Goal: Subscribe to service/newsletter

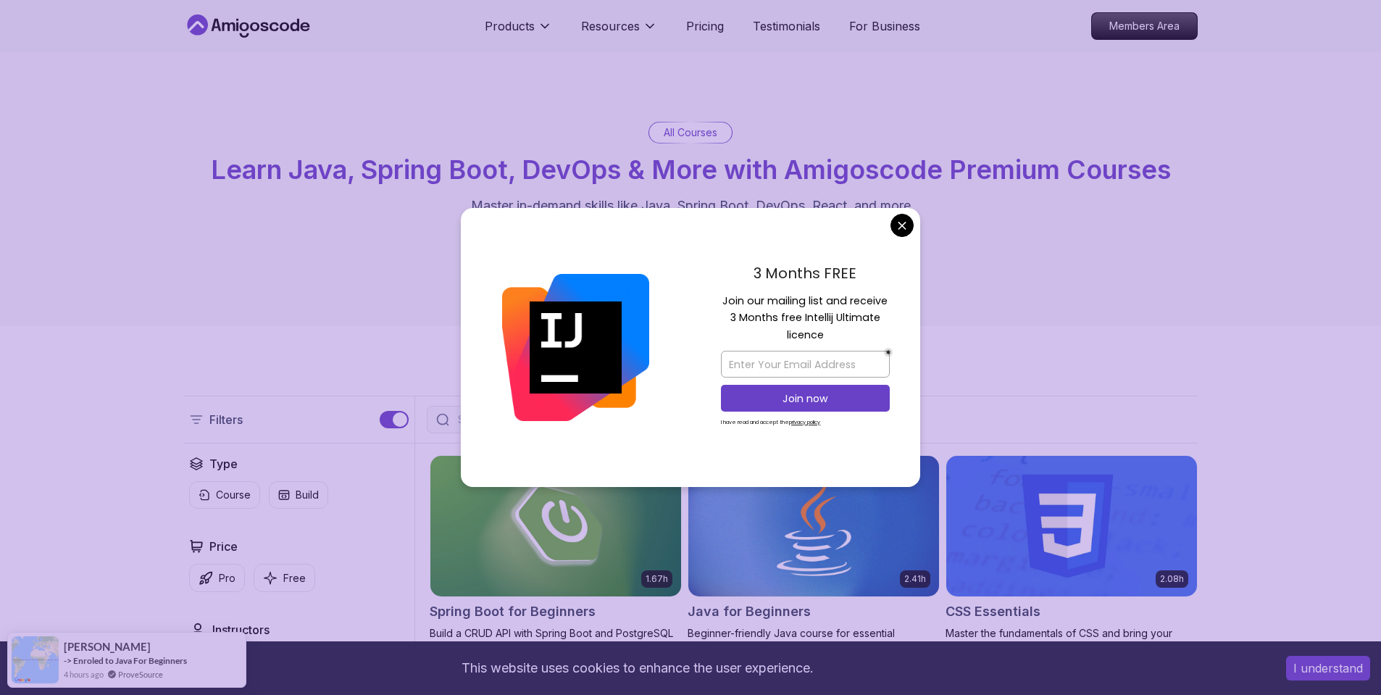
click at [107, 47] on div "Products Resources Pricing Testimonials For Business Members Area" at bounding box center [690, 26] width 1381 height 52
click at [98, 101] on div "All Courses Learn Java, Spring Boot, DevOps & More with Amigoscode Premium Cour…" at bounding box center [690, 189] width 1381 height 274
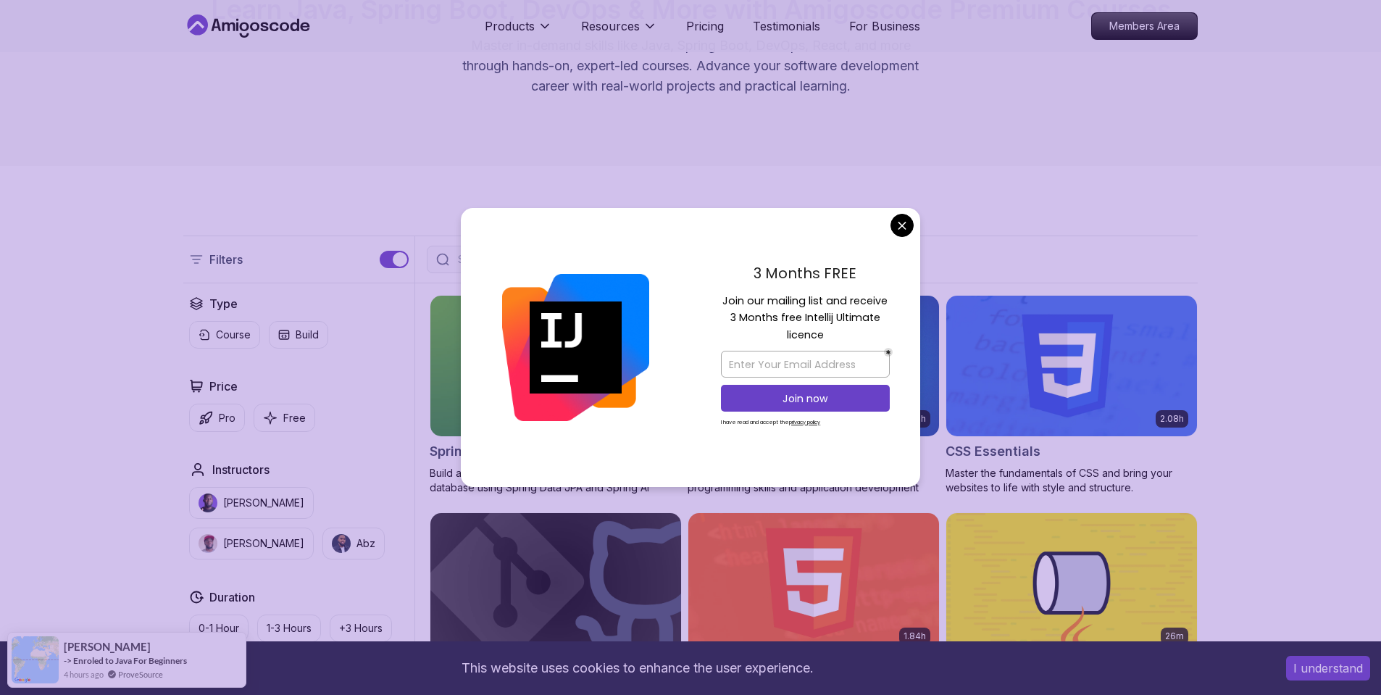
scroll to position [246, 0]
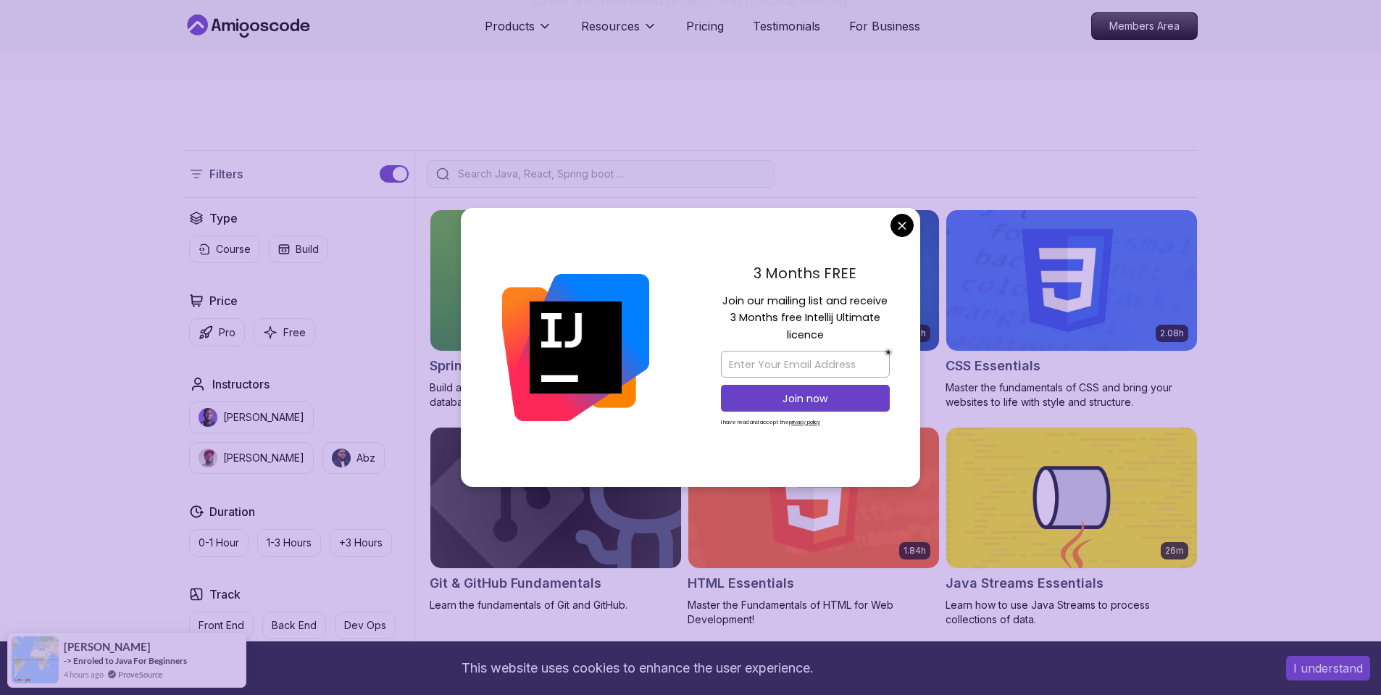
drag, startPoint x: 799, startPoint y: 319, endPoint x: 837, endPoint y: 349, distance: 49.0
click at [837, 349] on div "3 Months FREE Join our mailing list and receive 3 Months free Intellij Ultimate…" at bounding box center [806, 348] width 230 height 280
click at [823, 385] on div "Join now" at bounding box center [805, 398] width 169 height 34
click at [818, 369] on input "email" at bounding box center [805, 364] width 169 height 27
type input "gnevercodes@gmail.com"
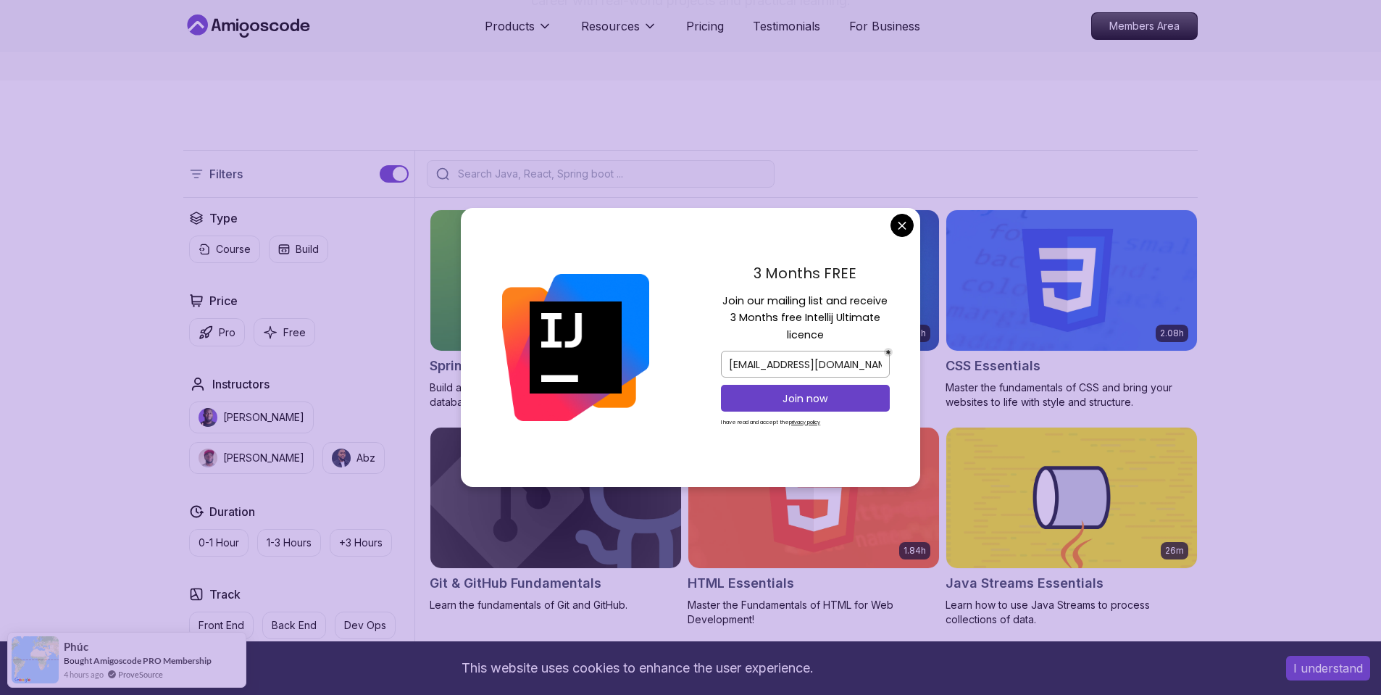
drag, startPoint x: 734, startPoint y: 318, endPoint x: 889, endPoint y: 347, distance: 157.1
click at [889, 347] on div "3 Months FREE Join our mailing list and receive 3 Months free Intellij Ultimate…" at bounding box center [806, 348] width 230 height 280
click at [849, 407] on button "Join now" at bounding box center [805, 398] width 169 height 27
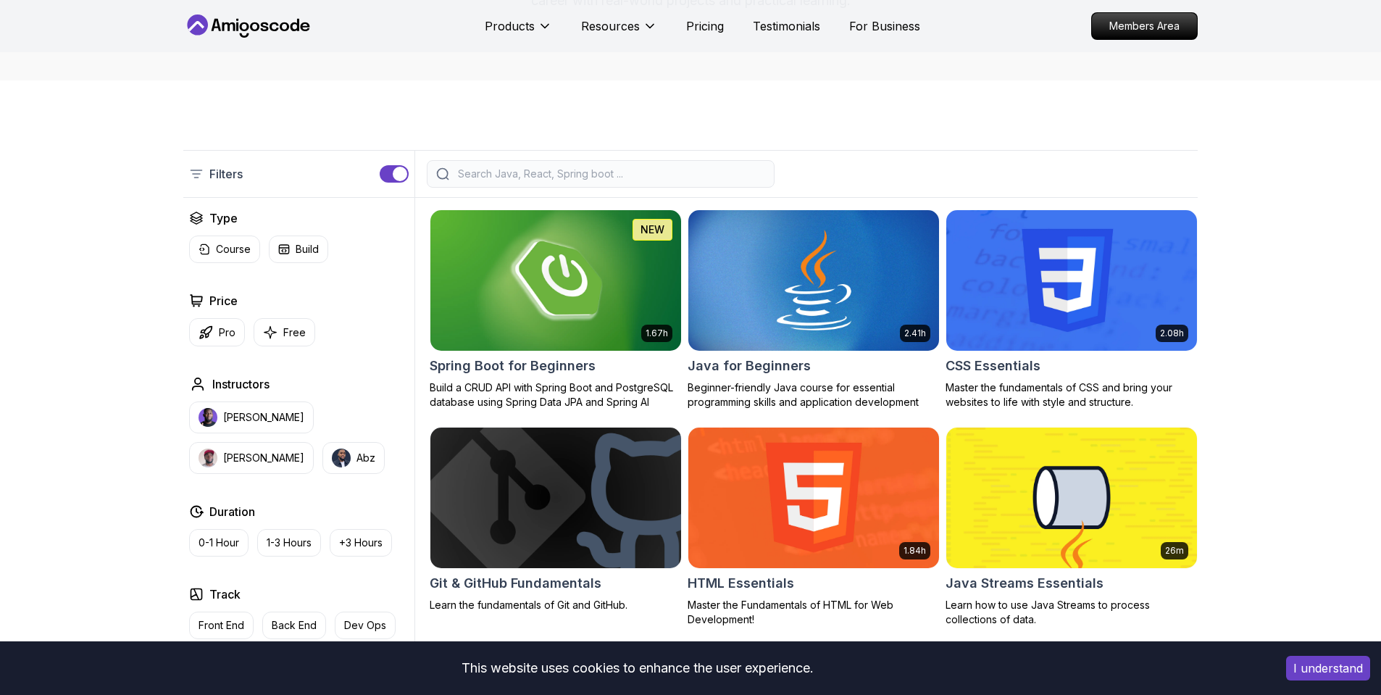
click at [614, 504] on img at bounding box center [555, 497] width 263 height 147
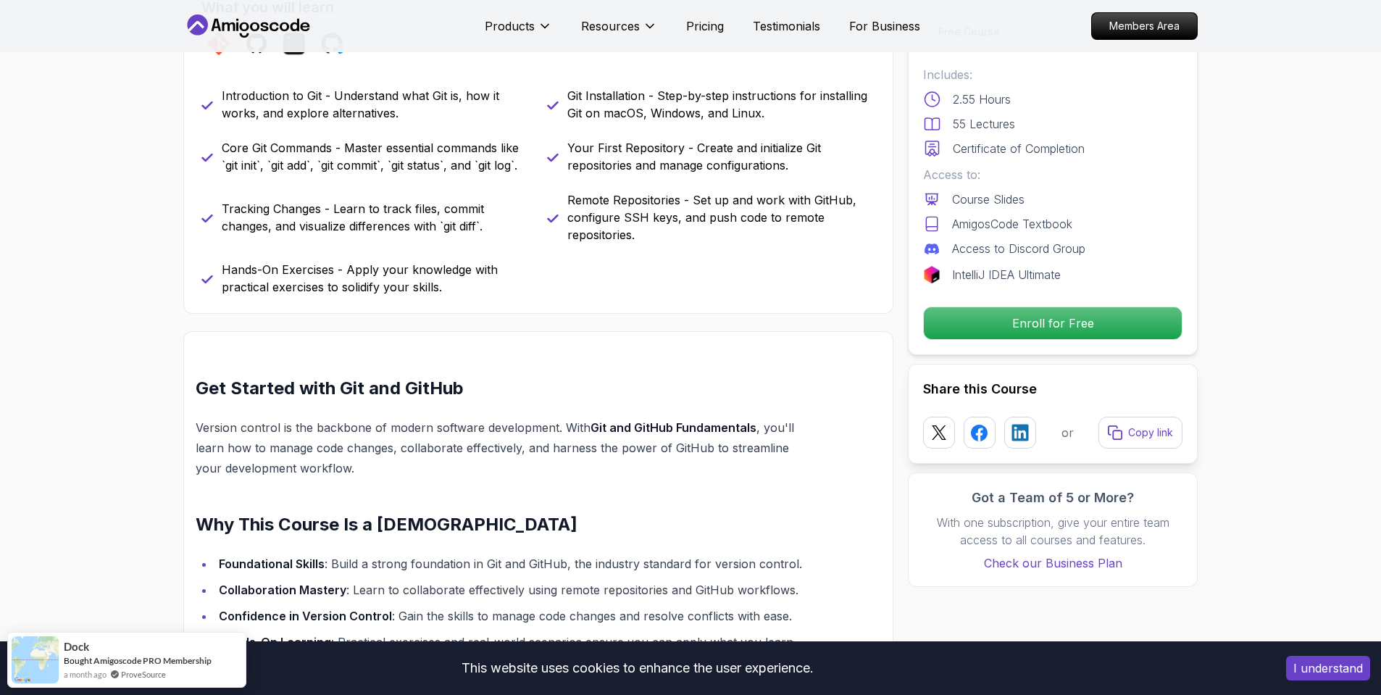
scroll to position [655, 0]
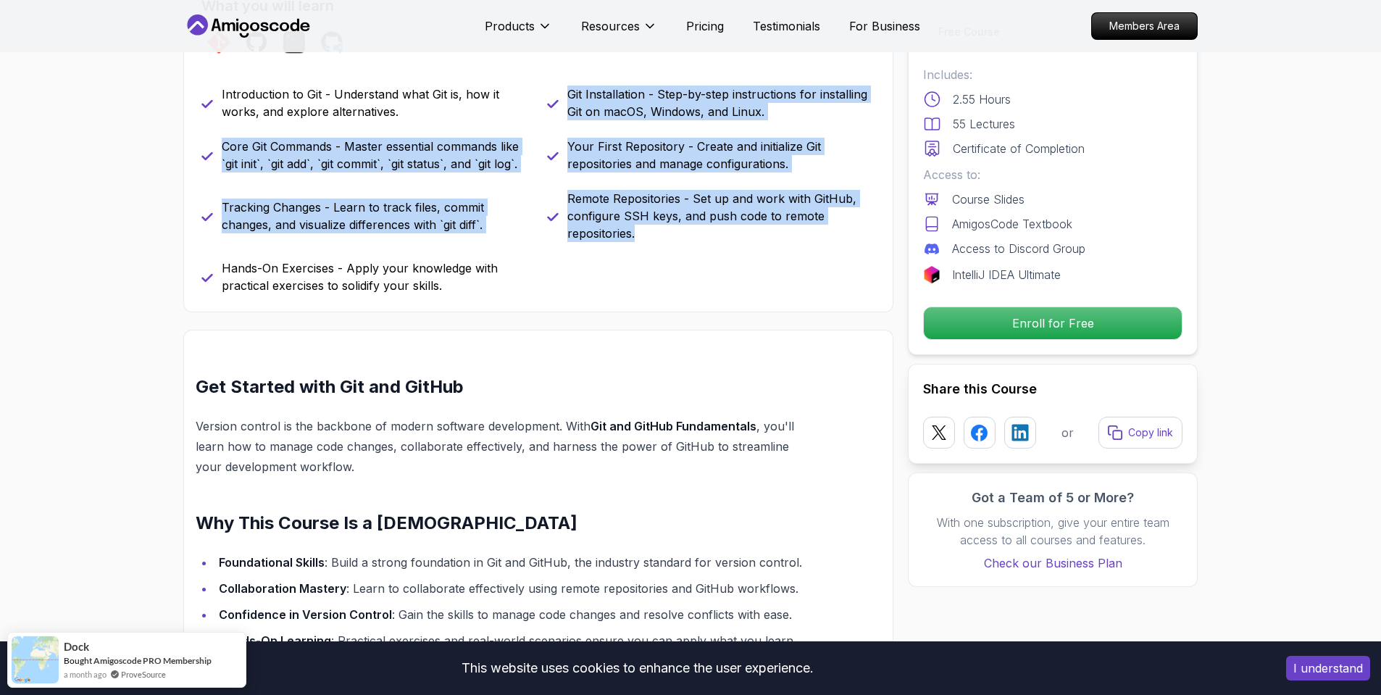
drag, startPoint x: 566, startPoint y: 88, endPoint x: 596, endPoint y: 304, distance: 218.0
click at [597, 304] on div "What you will learn git github terminal codespaces Introduction to Git - Unders…" at bounding box center [538, 145] width 710 height 335
click at [572, 282] on div "Introduction to Git - Understand what Git is, how it works, and explore alterna…" at bounding box center [538, 190] width 674 height 209
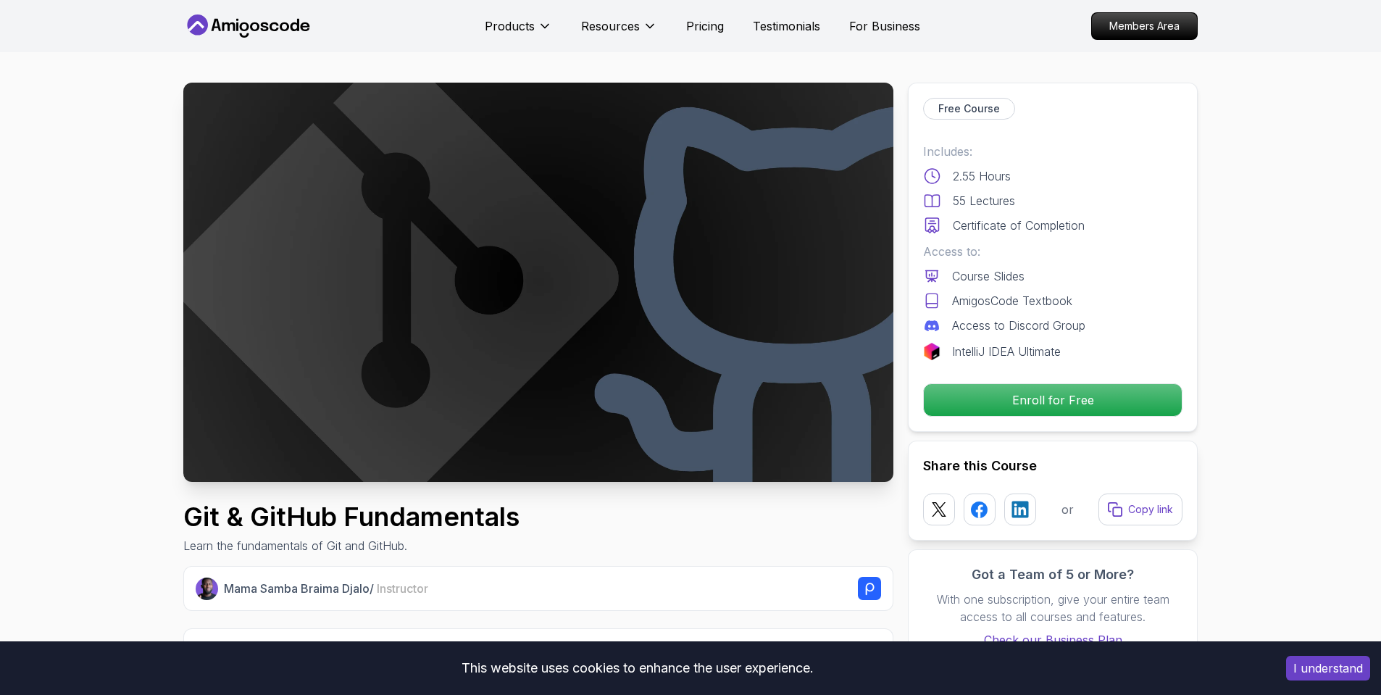
scroll to position [6, 0]
